Goal: Transaction & Acquisition: Book appointment/travel/reservation

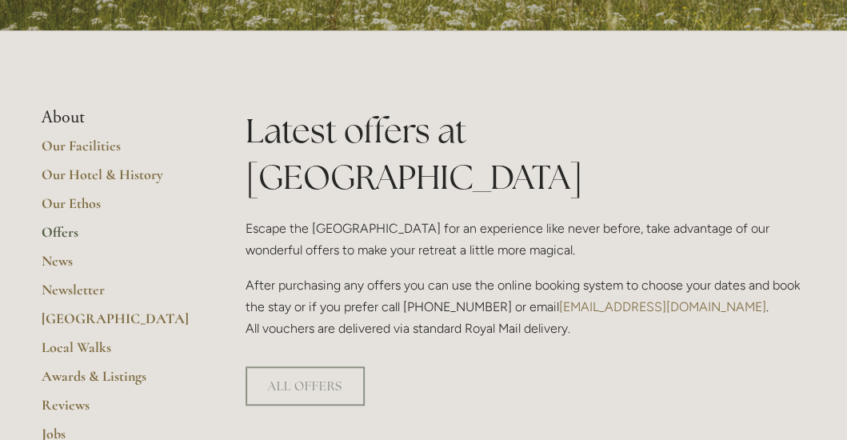
scroll to position [258, 0]
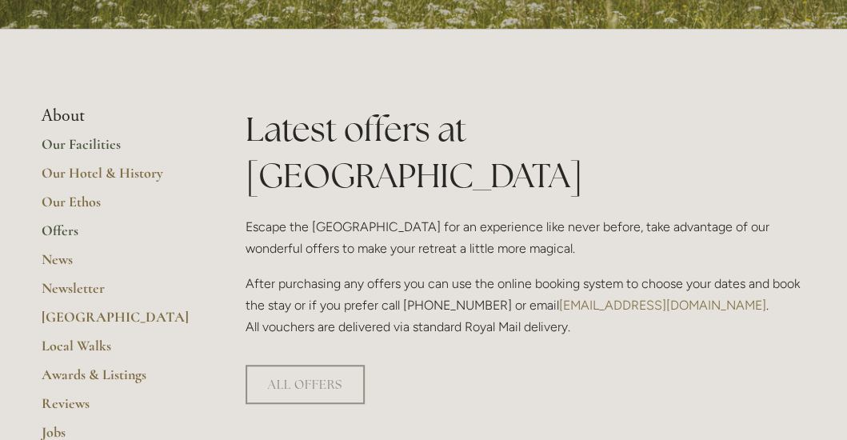
click at [91, 142] on link "Our Facilities" at bounding box center [118, 149] width 153 height 29
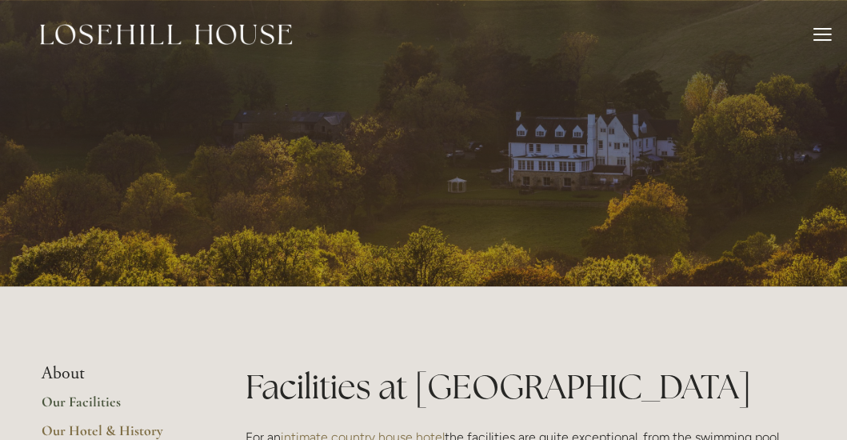
click at [822, 31] on div at bounding box center [823, 37] width 18 height 18
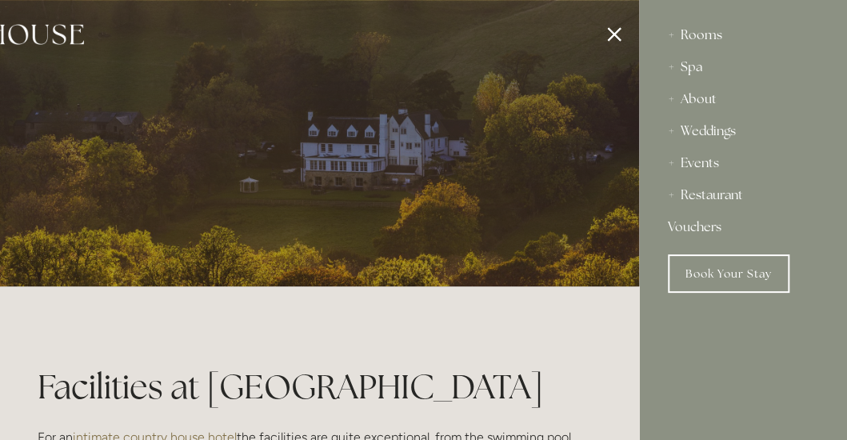
click at [709, 34] on div "Rooms" at bounding box center [743, 35] width 150 height 32
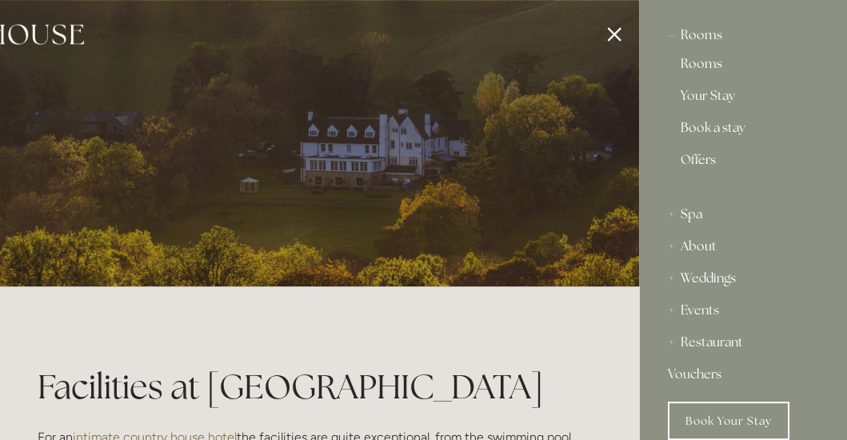
click at [697, 58] on link "Rooms" at bounding box center [743, 67] width 125 height 19
click at [698, 127] on link "Book a stay" at bounding box center [743, 131] width 125 height 19
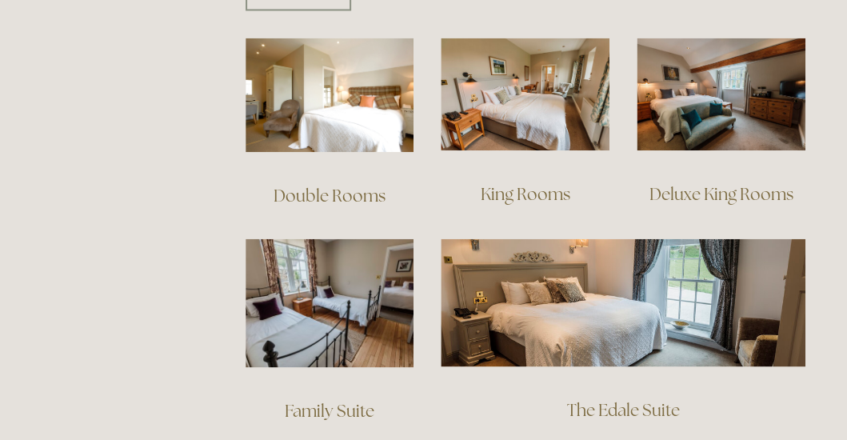
scroll to position [1089, 0]
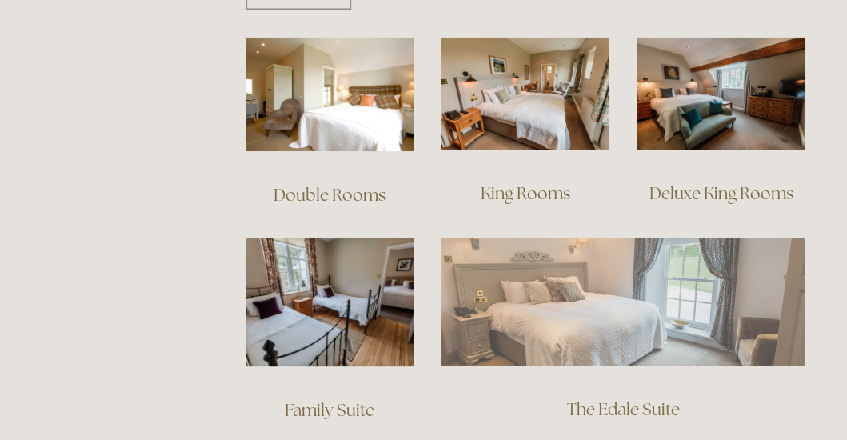
click at [606, 305] on img at bounding box center [623, 302] width 365 height 128
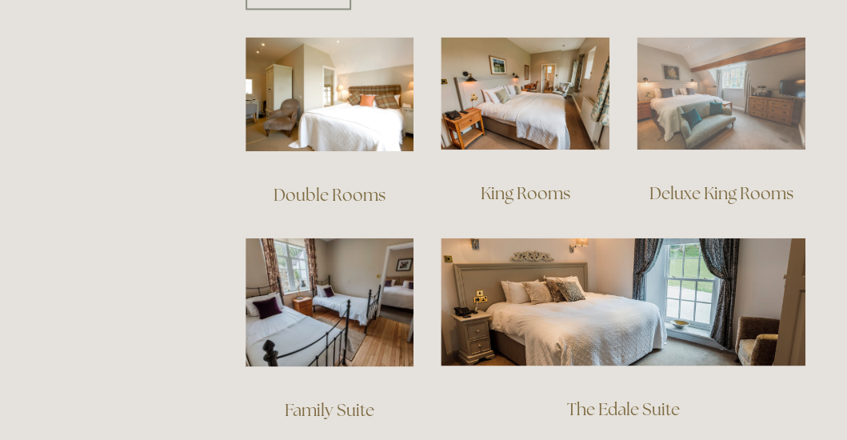
click at [739, 90] on img at bounding box center [721, 94] width 169 height 113
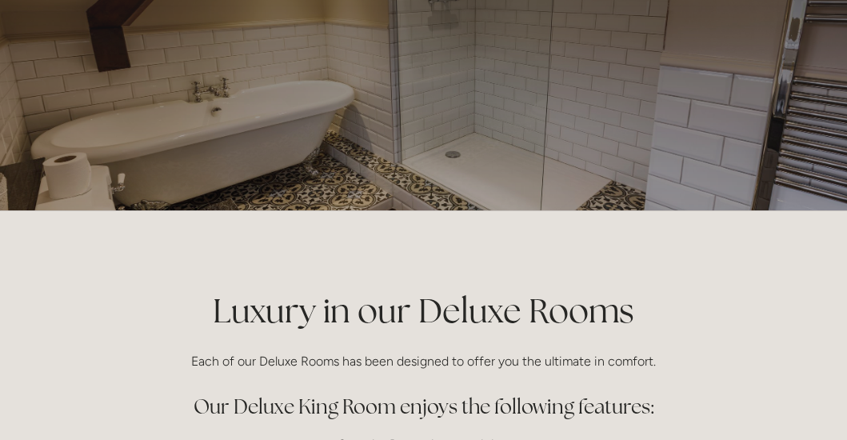
scroll to position [76, 0]
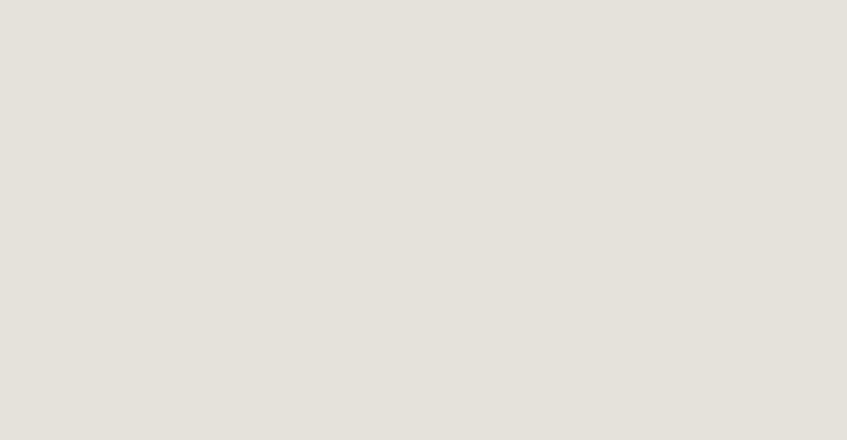
scroll to position [1689, 0]
